Goal: Task Accomplishment & Management: Manage account settings

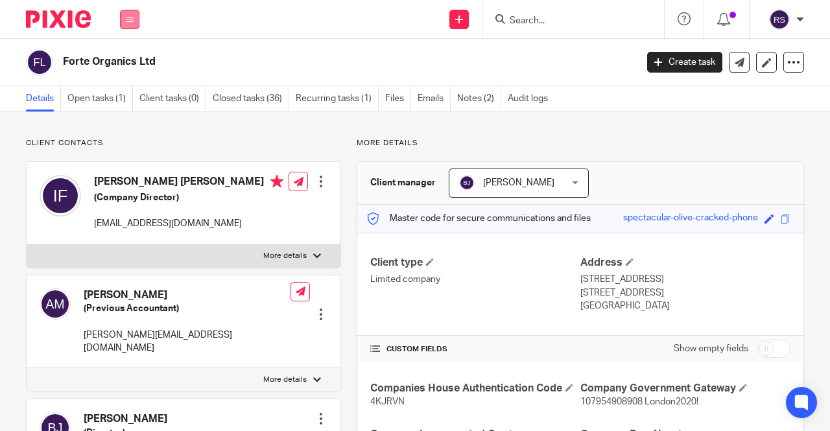
click at [125, 23] on button at bounding box center [129, 19] width 19 height 19
click at [133, 95] on link "Clients" at bounding box center [127, 98] width 30 height 9
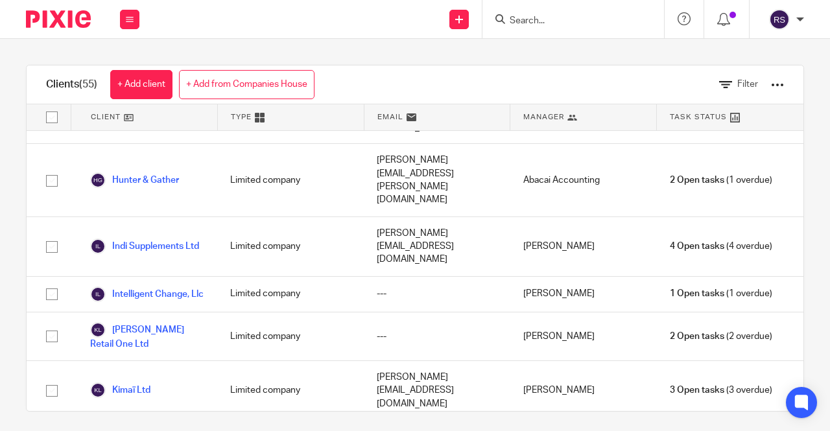
scroll to position [972, 0]
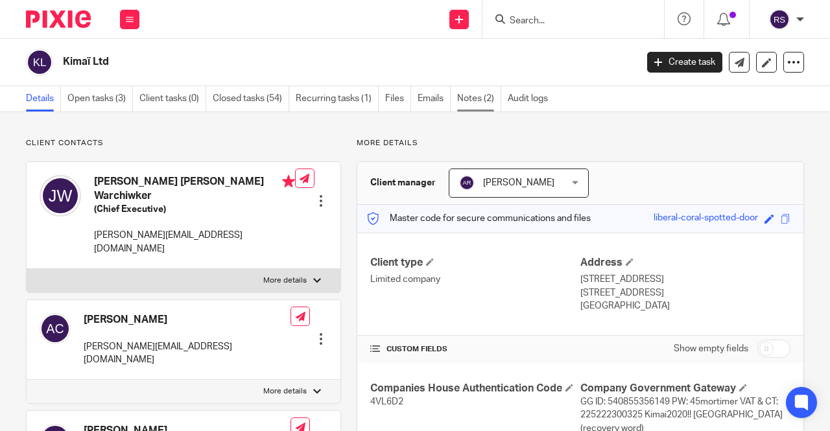
click at [481, 100] on link "Notes (2)" at bounding box center [479, 98] width 44 height 25
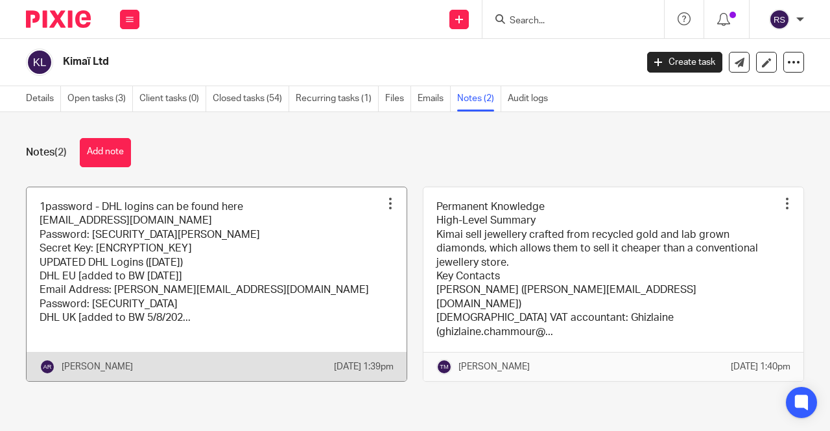
click at [293, 224] on link at bounding box center [217, 284] width 380 height 194
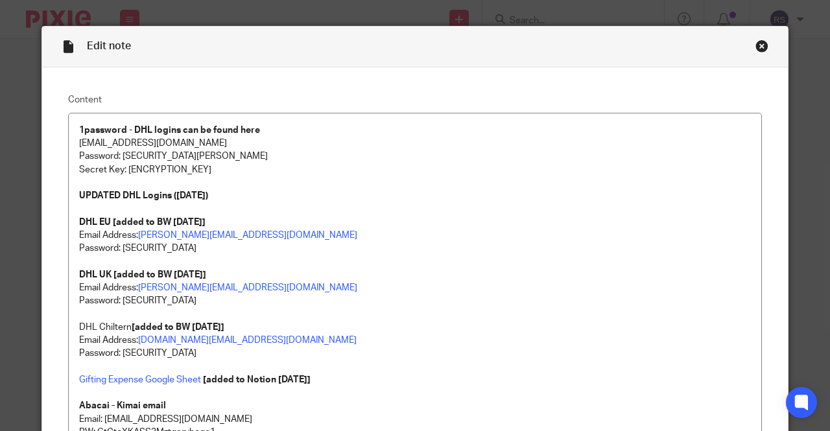
scroll to position [1411, 0]
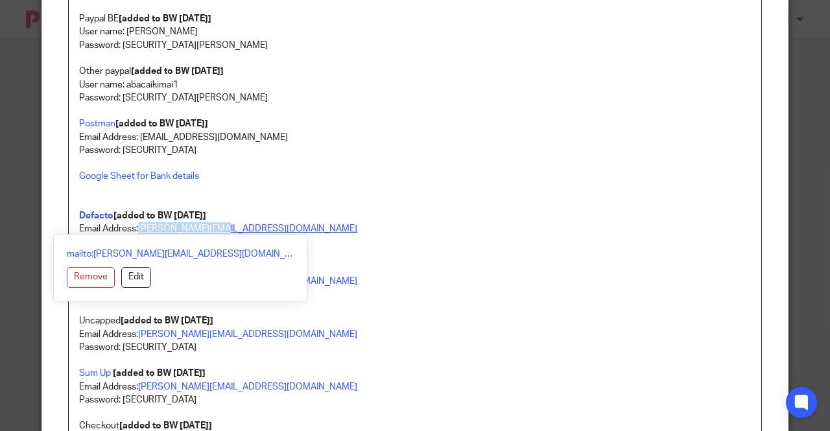
drag, startPoint x: 224, startPoint y: 230, endPoint x: 135, endPoint y: 230, distance: 88.8
click at [135, 230] on p "Email Address: jessica@kimai.com" at bounding box center [414, 228] width 671 height 13
copy link "[PERSON_NAME][EMAIL_ADDRESS][DOMAIN_NAME]"
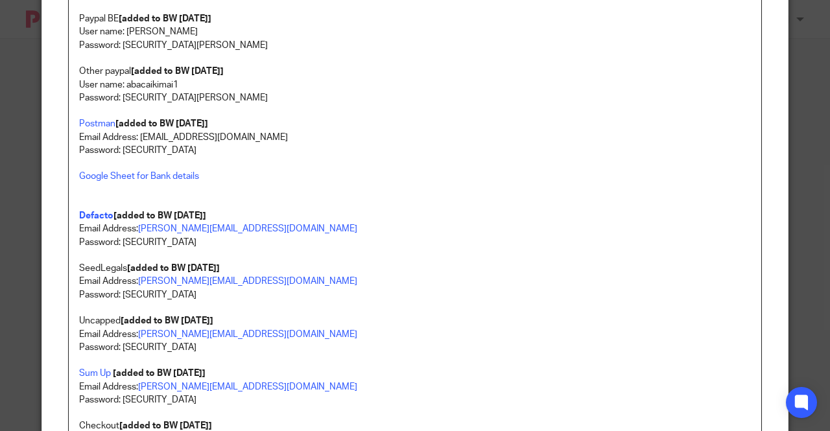
click at [327, 222] on p "Email Address: jessica@kimai.com" at bounding box center [414, 228] width 671 height 13
drag, startPoint x: 178, startPoint y: 246, endPoint x: 118, endPoint y: 244, distance: 59.6
click at [118, 244] on p "Password: [SECURITY_DATA]" at bounding box center [414, 242] width 671 height 13
copy p "Kimai2022!!??"
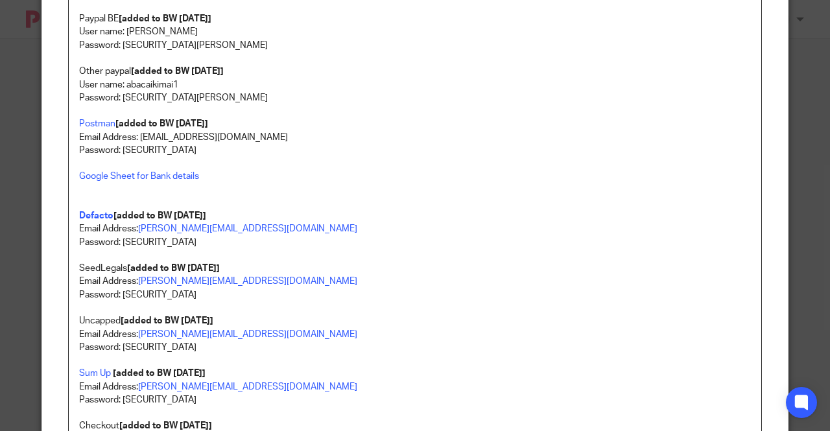
click at [237, 213] on p "Google Sheet for Bank details Defacto [added to BW 6/8/2025]" at bounding box center [414, 196] width 671 height 52
click at [362, 249] on p "SeedLegals [added to BW 6/8/2025]" at bounding box center [414, 262] width 671 height 27
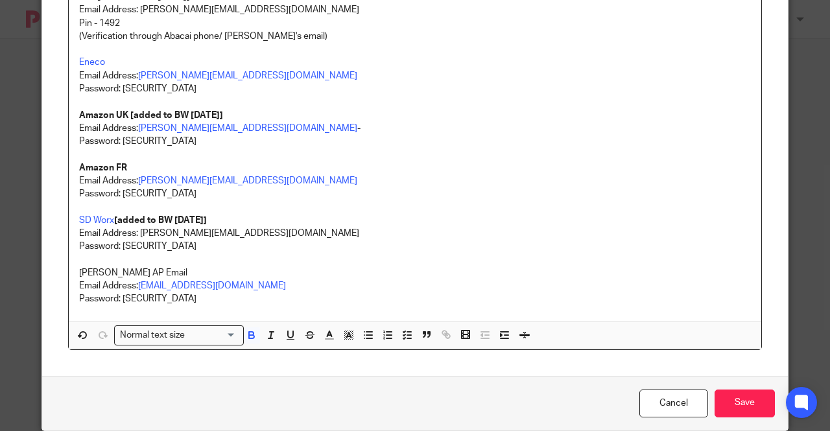
scroll to position [2074, 0]
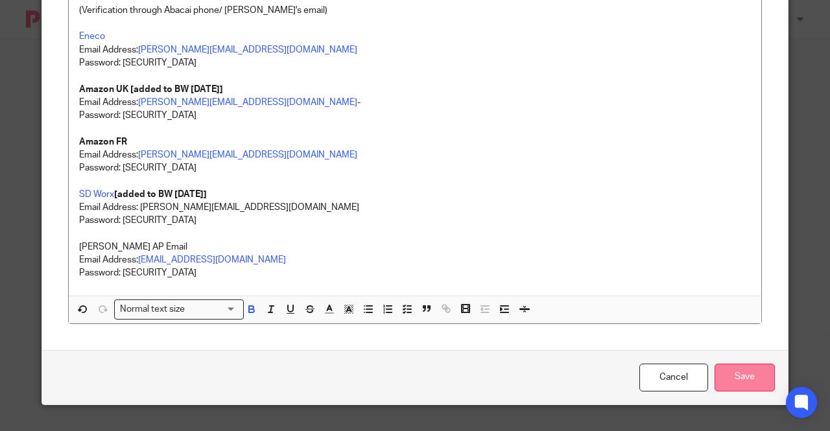
click at [748, 371] on input "Save" at bounding box center [744, 378] width 60 height 28
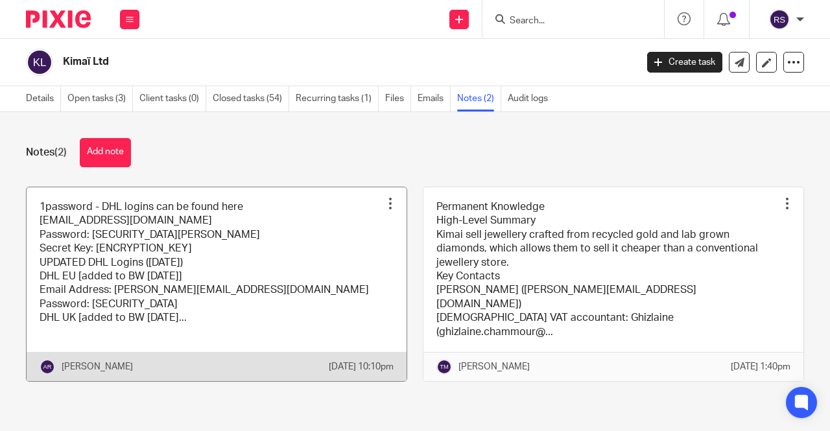
click at [188, 239] on link at bounding box center [217, 284] width 380 height 194
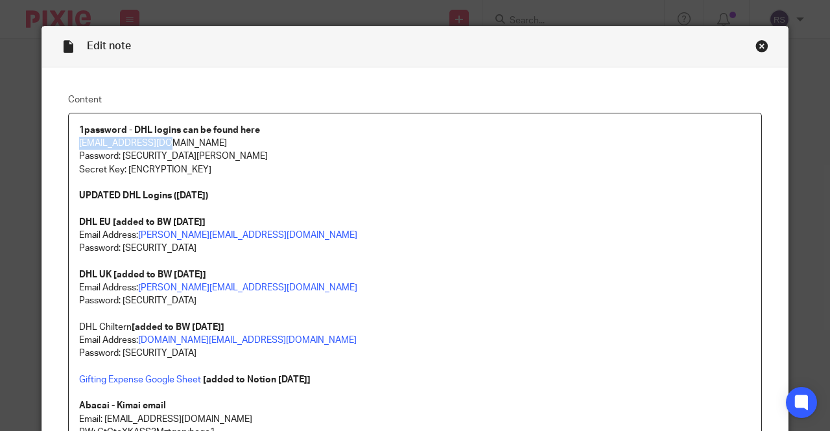
drag, startPoint x: 150, startPoint y: 143, endPoint x: 53, endPoint y: 143, distance: 97.2
copy p "[EMAIL_ADDRESS][DOMAIN_NAME]"
drag, startPoint x: 192, startPoint y: 154, endPoint x: 119, endPoint y: 155, distance: 73.9
click at [119, 155] on p "Password: [SECURITY_DATA][PERSON_NAME]" at bounding box center [414, 156] width 671 height 13
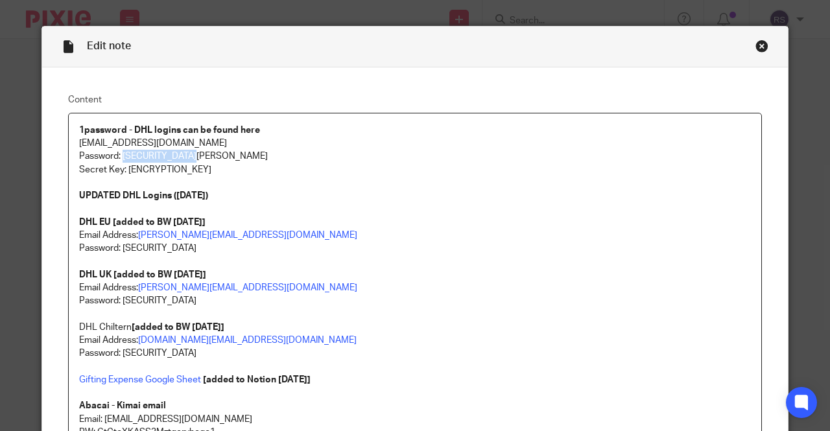
copy p "Ab@ca![PERSON_NAME]!AK22"
